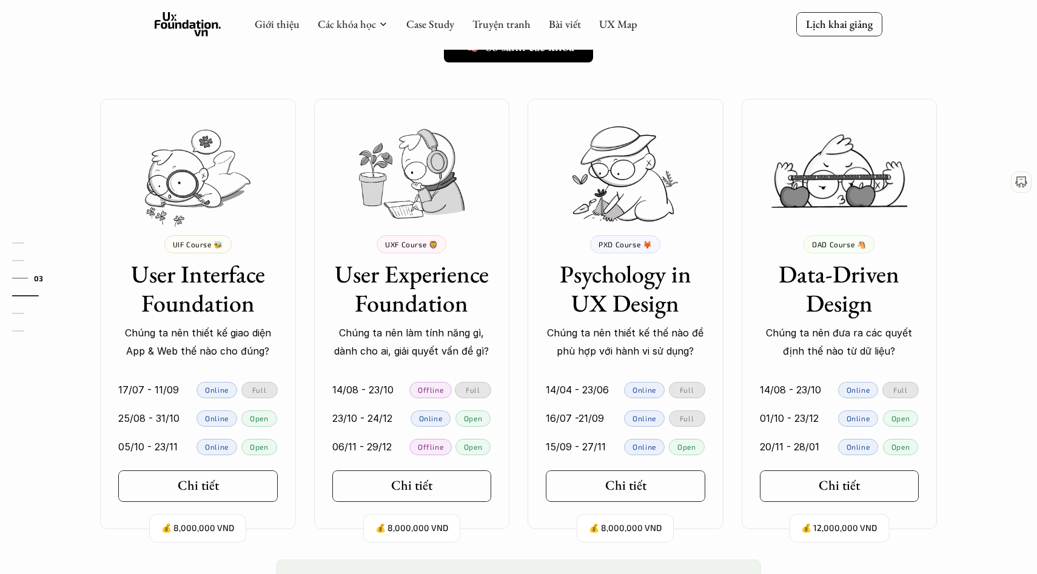
scroll to position [981, 0]
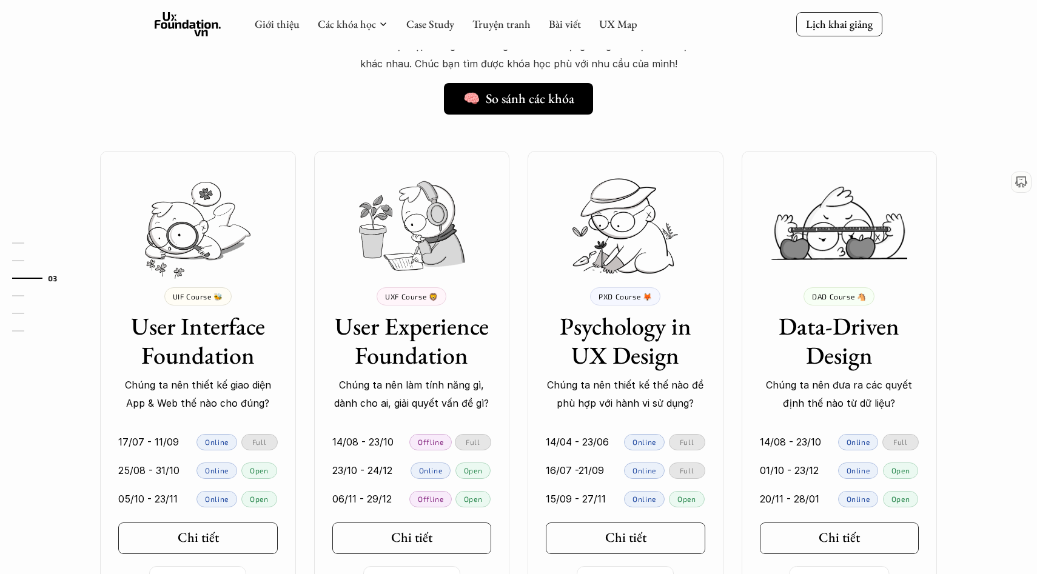
click at [415, 337] on h3 "User Experience Foundation" at bounding box center [411, 341] width 159 height 58
click at [438, 537] on icon at bounding box center [439, 539] width 10 height 10
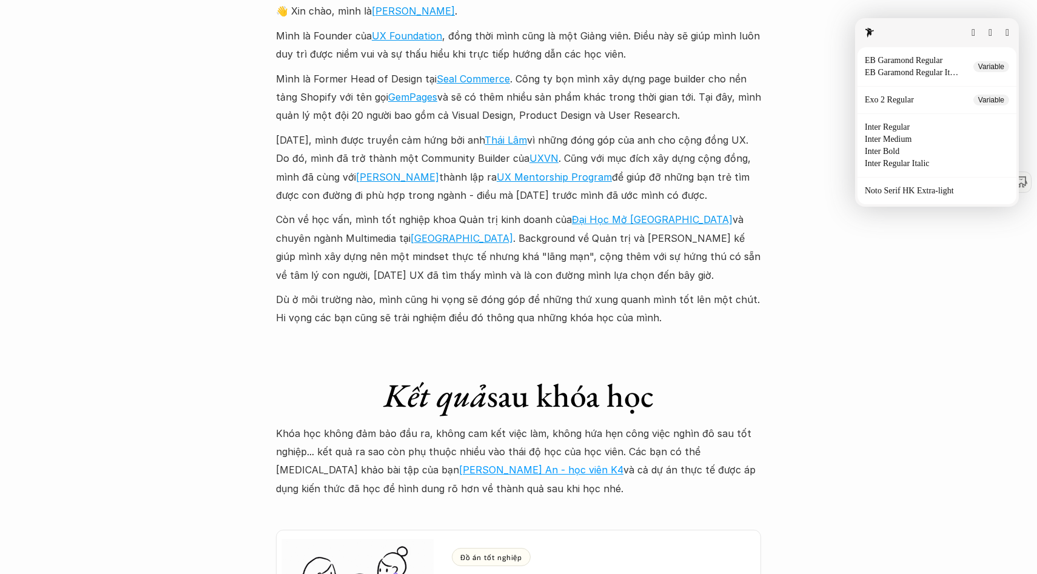
scroll to position [3148, 0]
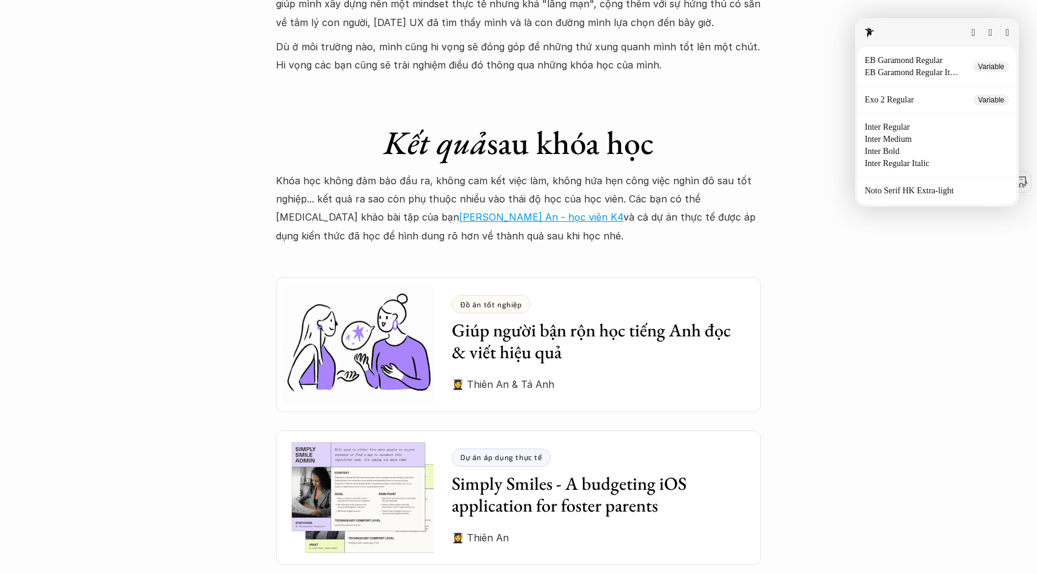
click at [1005, 28] on button "button" at bounding box center [1007, 33] width 4 height 10
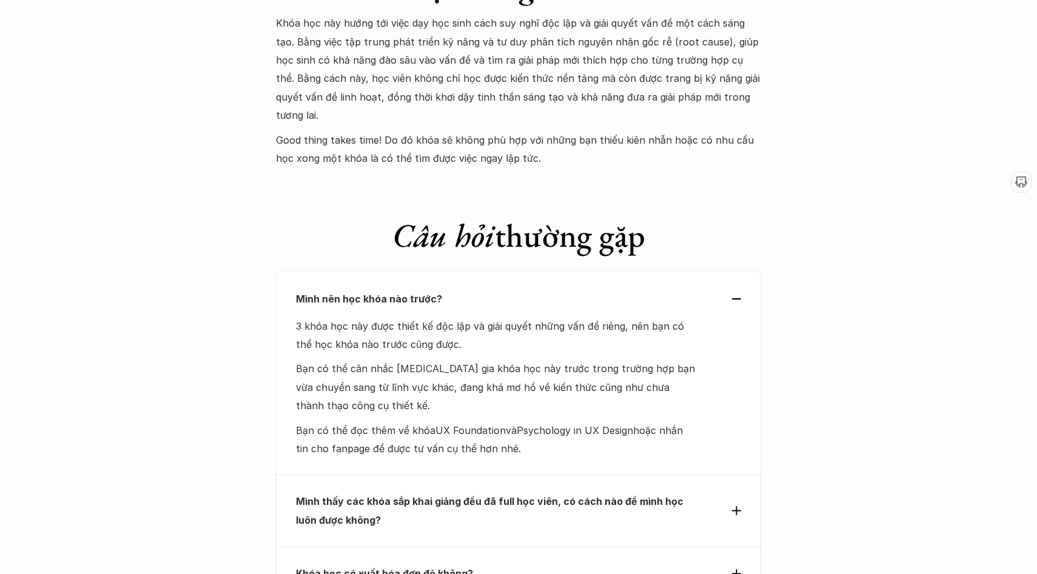
scroll to position [4950, 0]
click at [745, 474] on div "Mình thấy các khóa sắp khai giảng đều đã full học viên, có cách nào để mình học…" at bounding box center [518, 510] width 485 height 72
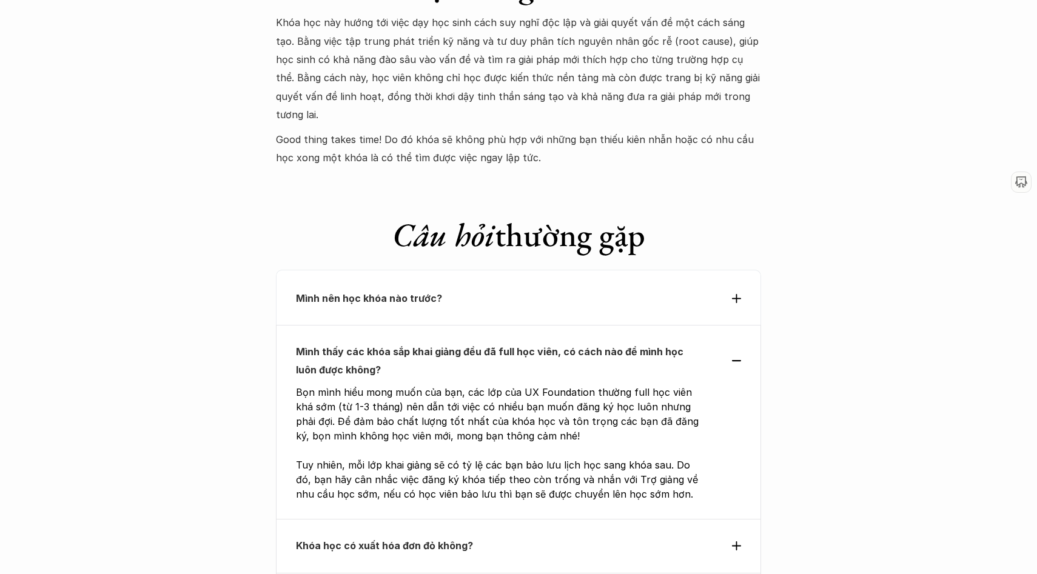
click at [744, 325] on div "Mình thấy các khóa sắp khai giảng đều đã full học viên, có cách nào để mình học…" at bounding box center [518, 422] width 485 height 195
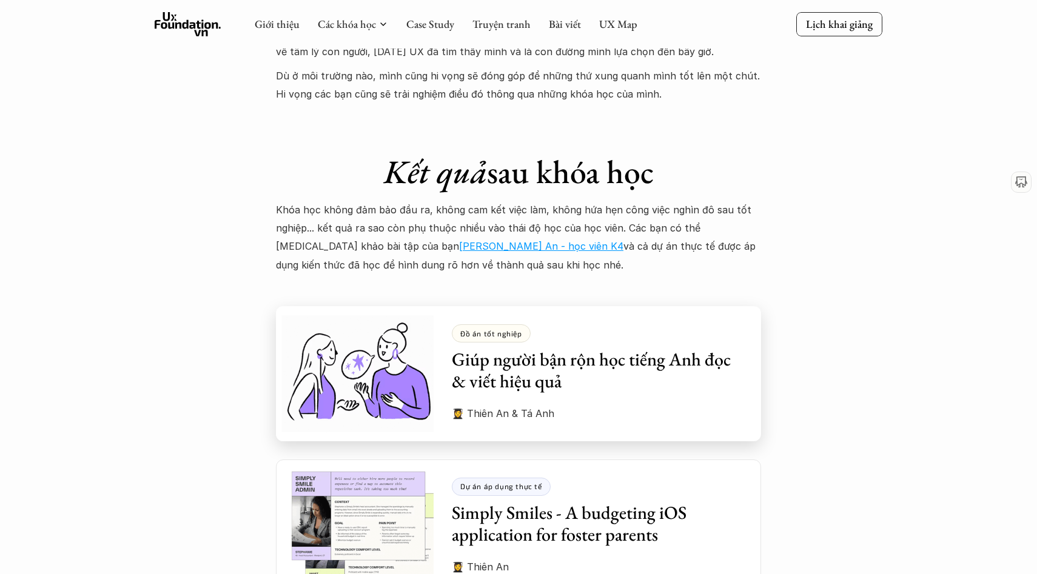
scroll to position [3118, 0]
click at [568, 22] on link "Bài viết" at bounding box center [565, 24] width 32 height 14
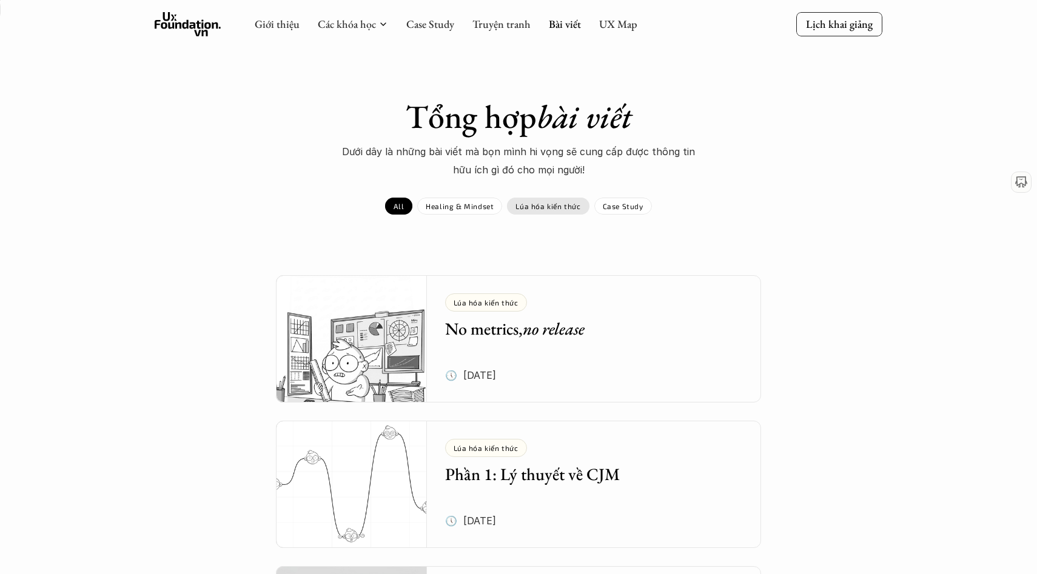
click at [533, 206] on p "Lúa hóa kiến thức" at bounding box center [547, 206] width 65 height 8
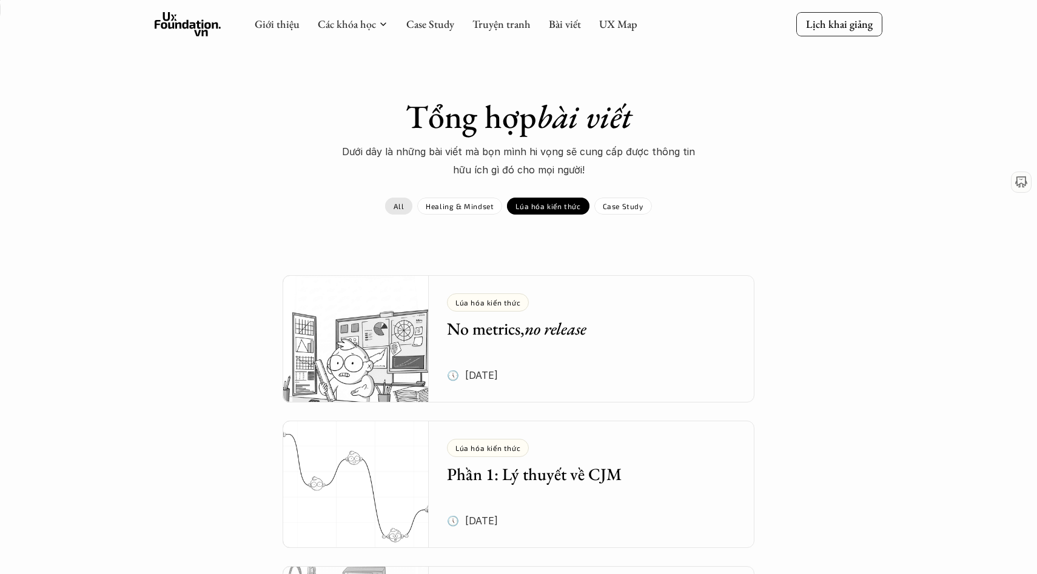
click at [404, 210] on p "All" at bounding box center [399, 206] width 10 height 8
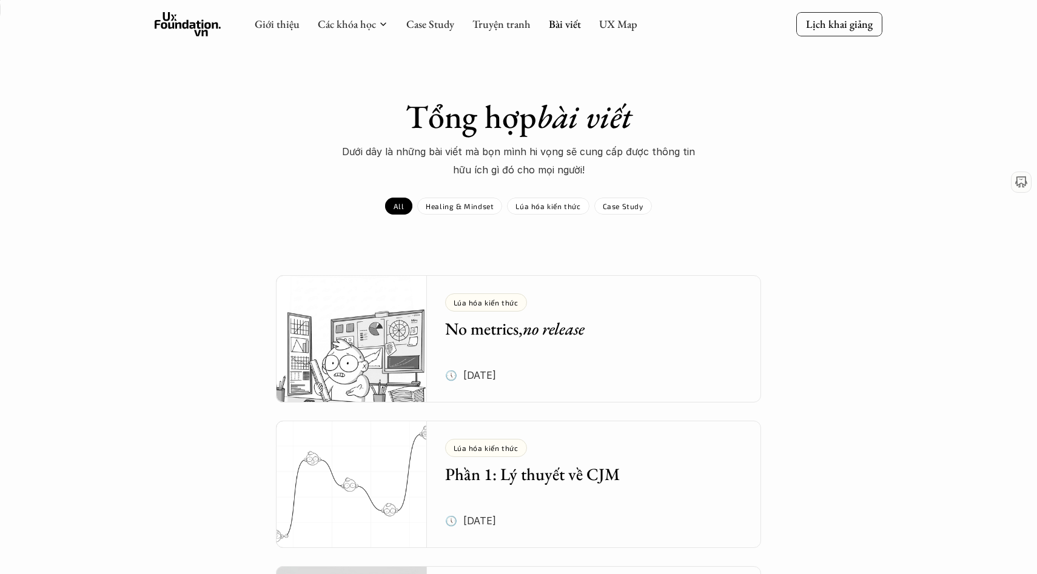
click at [555, 342] on div "Lúa hóa kiến thức No metrics, no release 🕔 28 thg 7, 2025" at bounding box center [603, 338] width 317 height 127
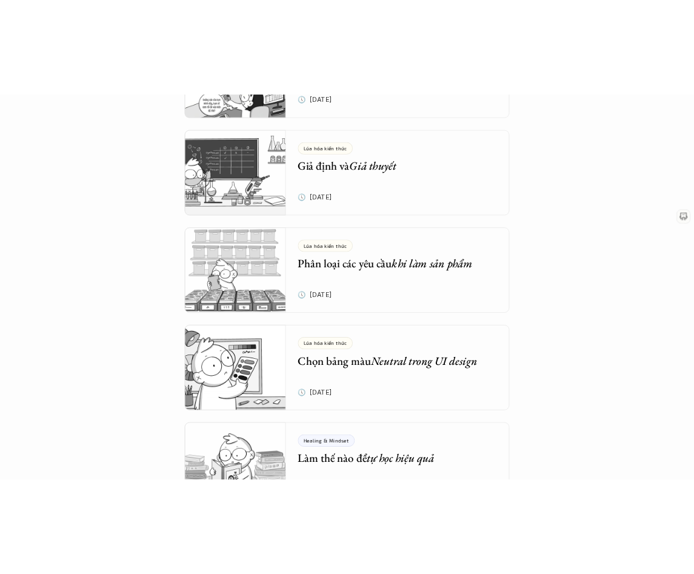
scroll to position [1581, 0]
